Goal: Transaction & Acquisition: Purchase product/service

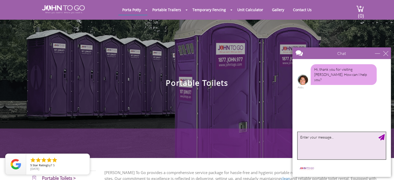
click at [311, 138] on textarea "type your message" at bounding box center [342, 145] width 88 height 27
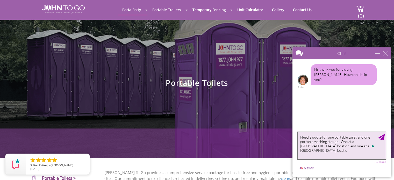
click at [341, 141] on textarea "Need a quote for one portable toilet and one portable washing station. One at a…" at bounding box center [342, 145] width 88 height 27
type textarea "Need a quote for one portable toilet and one portable washing station. Two even…"
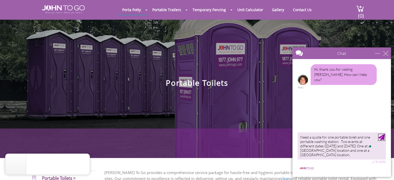
click at [381, 136] on div "Send Message" at bounding box center [381, 137] width 6 height 6
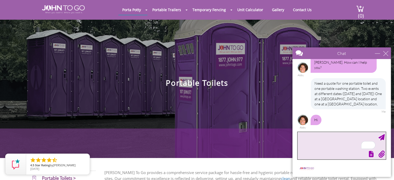
scroll to position [7, 0]
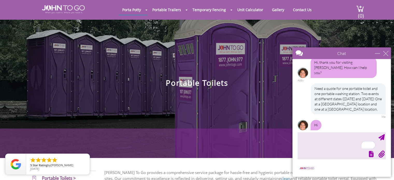
click at [295, 95] on div "Hi, thank you for visiting John To Go. How can I help you? Abby Need a quote fo…" at bounding box center [341, 94] width 98 height 71
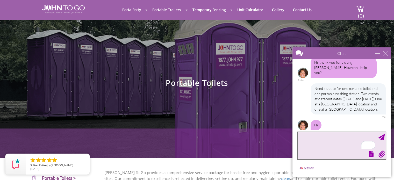
scroll to position [29, 0]
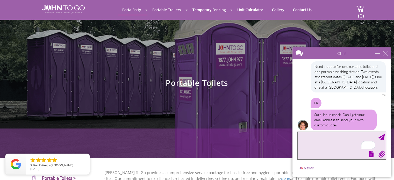
click at [303, 136] on textarea "To enrich screen reader interactions, please activate Accessibility in Grammarl…" at bounding box center [342, 145] width 88 height 27
click at [303, 136] on textarea "t" at bounding box center [342, 145] width 88 height 27
type textarea "t"
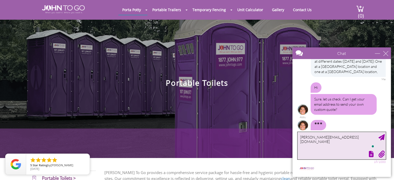
type textarea "[PERSON_NAME][EMAIL_ADDRESS][DOMAIN_NAME]"
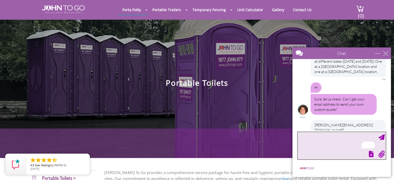
scroll to position [76, 0]
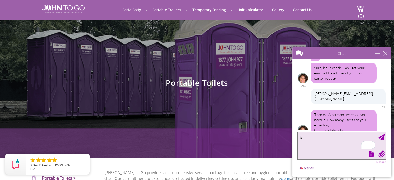
type textarea "50"
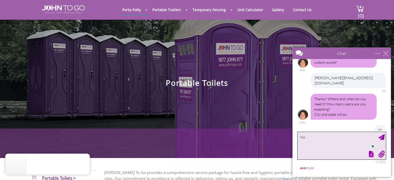
type textarea "N"
type textarea "One in Norwich, NY"
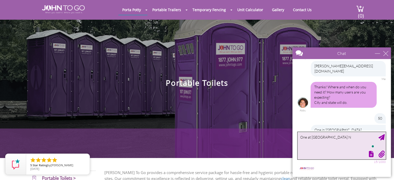
type textarea "One at Sidney NY"
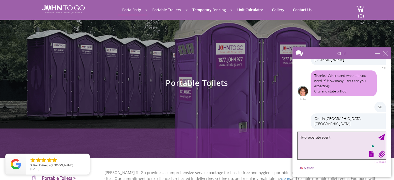
type textarea "Two separate events"
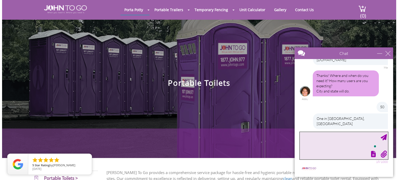
scroll to position [127, 0]
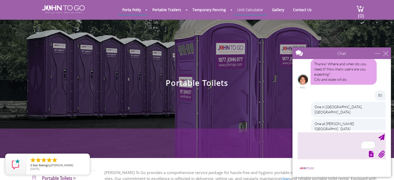
click at [248, 11] on link "Unit Calculator" at bounding box center [250, 10] width 34 height 10
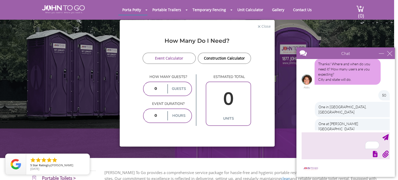
click at [161, 89] on input "number" at bounding box center [155, 88] width 21 height 9
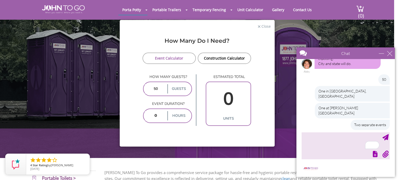
type input "50"
click at [157, 116] on input "number" at bounding box center [155, 115] width 21 height 9
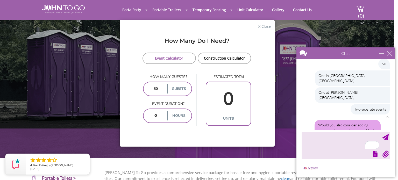
type input "5"
type input "2"
type input "5"
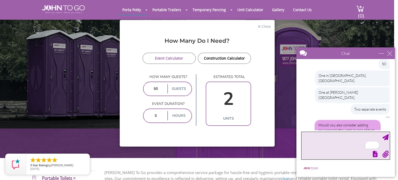
click at [310, 144] on textarea "To enrich screen reader interactions, please activate Accessibility in Grammarl…" at bounding box center [345, 145] width 88 height 27
type textarea "Yes"
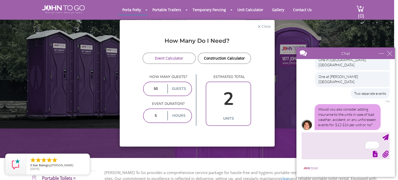
click at [156, 88] on input "50" at bounding box center [155, 88] width 21 height 9
type input "5"
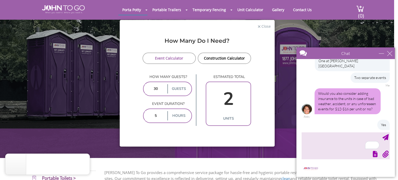
click at [161, 139] on div "How Many Do I Need? Event Calculator Construction Calculator How many guests? 3…" at bounding box center [197, 90] width 155 height 114
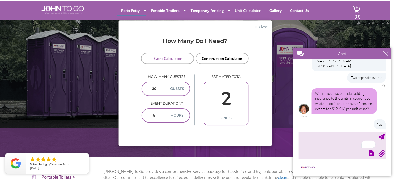
scroll to position [174, 0]
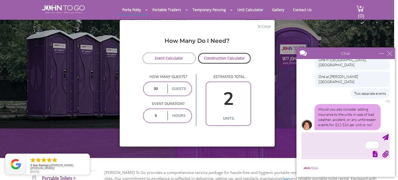
click at [215, 62] on link "Construction Calculator" at bounding box center [225, 58] width 54 height 11
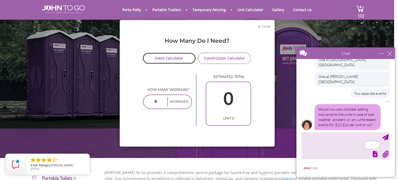
click at [175, 58] on link "Event Calculator" at bounding box center [169, 58] width 54 height 11
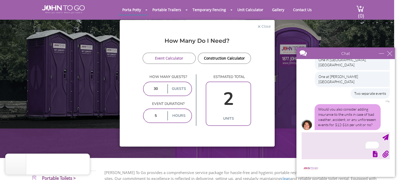
click at [154, 85] on input "30" at bounding box center [155, 88] width 21 height 9
type input "20"
click at [165, 138] on div "How Many Do I Need? Event Calculator Construction Calculator How many guests? 2…" at bounding box center [197, 90] width 155 height 114
click at [226, 96] on input "2" at bounding box center [228, 99] width 42 height 30
click at [158, 114] on input "5" at bounding box center [155, 115] width 21 height 9
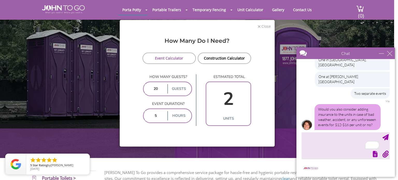
click at [263, 24] on span "Close" at bounding box center [266, 25] width 10 height 5
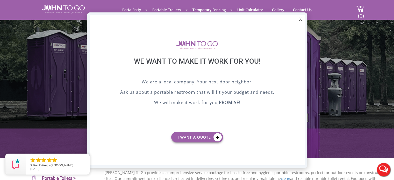
scroll to position [0, 0]
click at [299, 17] on div "X" at bounding box center [300, 19] width 8 height 9
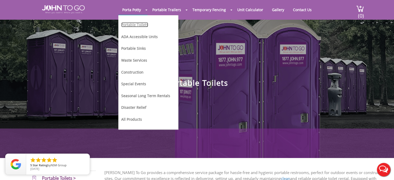
click at [131, 25] on link "Portable Toilets" at bounding box center [134, 24] width 27 height 5
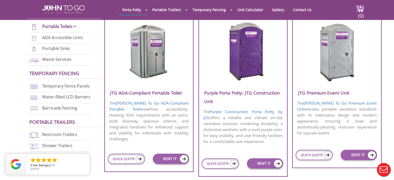
scroll to position [200, 0]
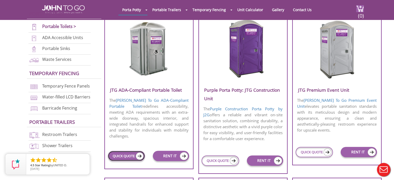
click at [141, 152] on img at bounding box center [140, 156] width 8 height 8
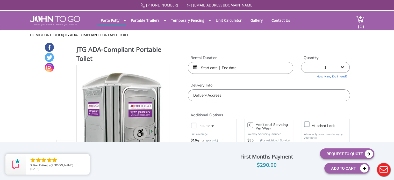
click at [205, 69] on input "text" at bounding box center [240, 68] width 105 height 12
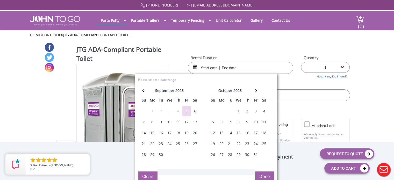
click at [238, 112] on div "1" at bounding box center [238, 111] width 8 height 10
click at [240, 111] on div "1" at bounding box center [238, 111] width 8 height 10
type input "10/01/2025 to 10/01/2025"
click at [265, 176] on button "Done" at bounding box center [264, 176] width 19 height 10
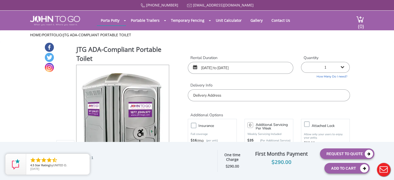
click at [213, 95] on input "text" at bounding box center [269, 95] width 162 height 12
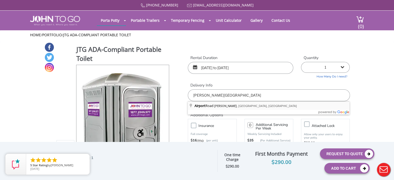
type input "Airport Road, Sidney, MT, USA"
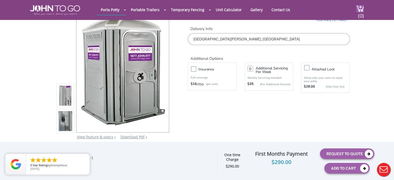
scroll to position [33, 0]
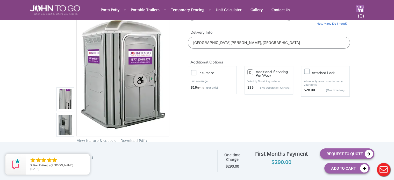
click at [196, 73] on label "Insurance" at bounding box center [217, 73] width 43 height 6
click at [0, 0] on input "Insurance" at bounding box center [0, 0] width 0 height 0
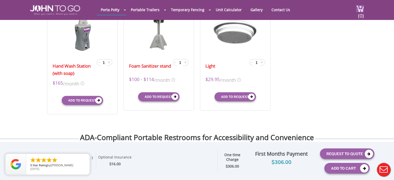
scroll to position [185, 0]
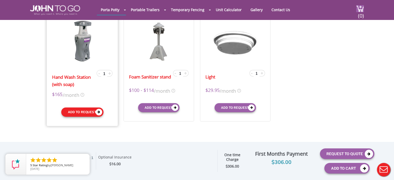
click at [83, 111] on button "Add to request" at bounding box center [82, 111] width 42 height 9
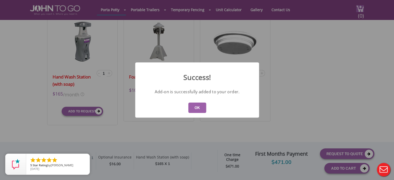
click at [198, 109] on button "OK" at bounding box center [197, 108] width 18 height 10
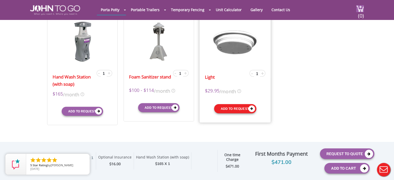
click at [228, 107] on button "Add to request" at bounding box center [235, 108] width 42 height 9
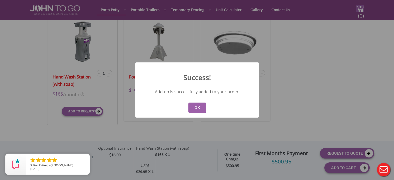
click at [195, 105] on button "OK" at bounding box center [197, 108] width 18 height 10
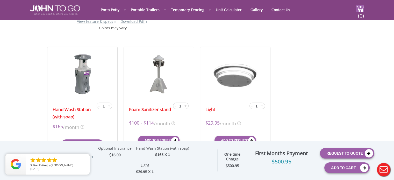
scroll to position [163, 0]
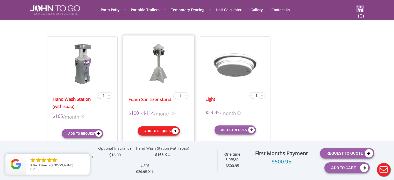
click at [150, 135] on button "Add to request" at bounding box center [159, 130] width 42 height 9
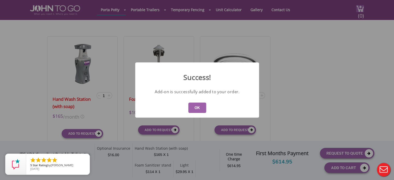
click at [197, 107] on button "OK" at bounding box center [197, 108] width 18 height 10
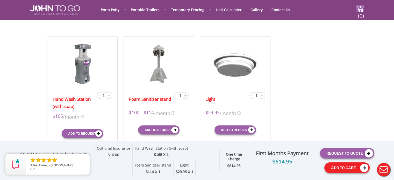
click at [332, 169] on button "Add To Cart" at bounding box center [346, 167] width 45 height 11
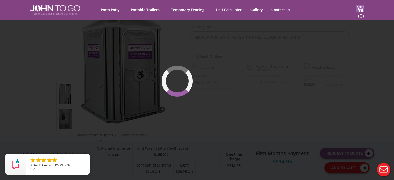
scroll to position [35, 0]
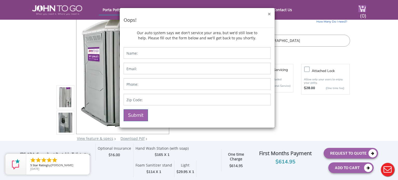
click at [268, 15] on button "×" at bounding box center [269, 13] width 3 height 5
